Goal: Information Seeking & Learning: Learn about a topic

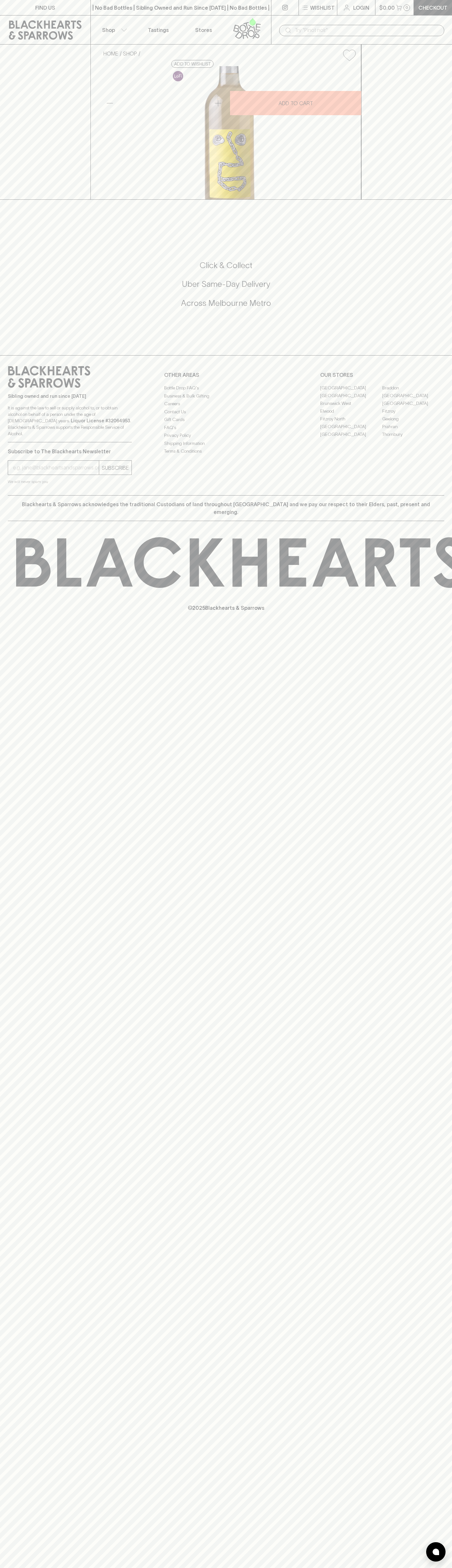
click at [273, 19] on div "​" at bounding box center [361, 30] width 181 height 29
click at [450, 44] on div "​" at bounding box center [361, 30] width 181 height 29
click at [125, 1567] on html "FIND US | No Bad Bottles | Sibling Owned and Run Since 2006 | No Bad Bottles | …" at bounding box center [226, 784] width 452 height 1568
click at [6, 806] on div "FIND US | No Bad Bottles | Sibling Owned and Run Since 2006 | No Bad Bottles | …" at bounding box center [226, 784] width 452 height 1568
